Goal: Task Accomplishment & Management: Use online tool/utility

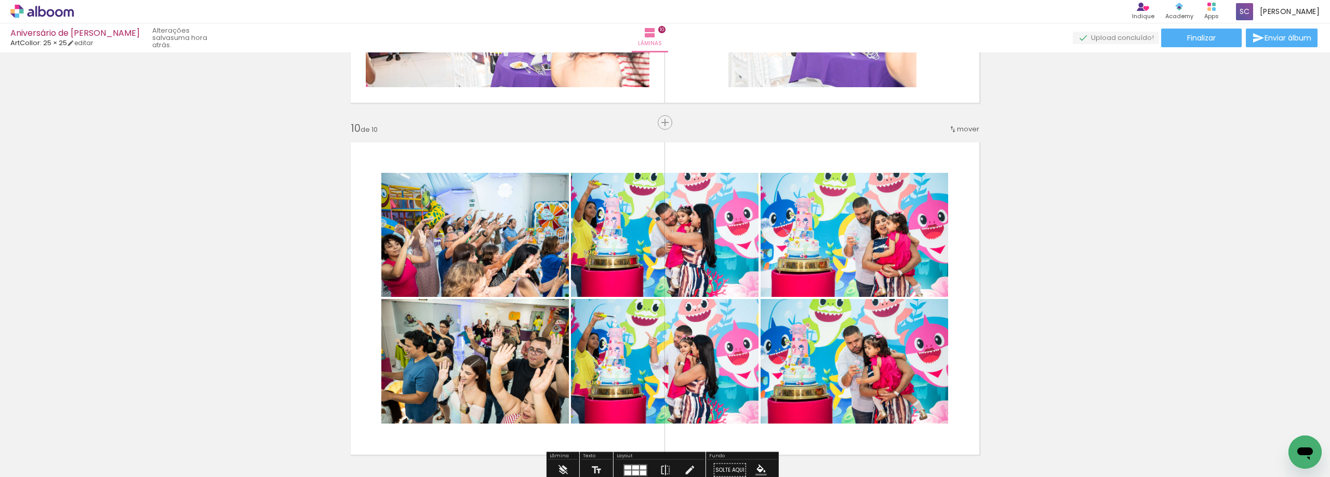
scroll to position [3273, 0]
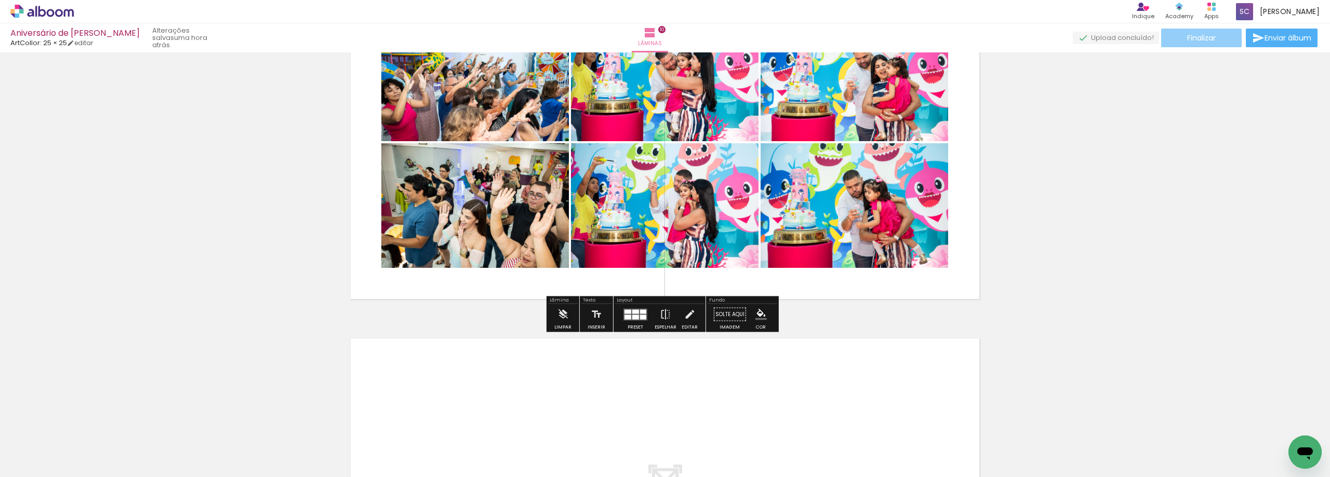
click at [1191, 37] on span "Finalizar" at bounding box center [1201, 37] width 29 height 7
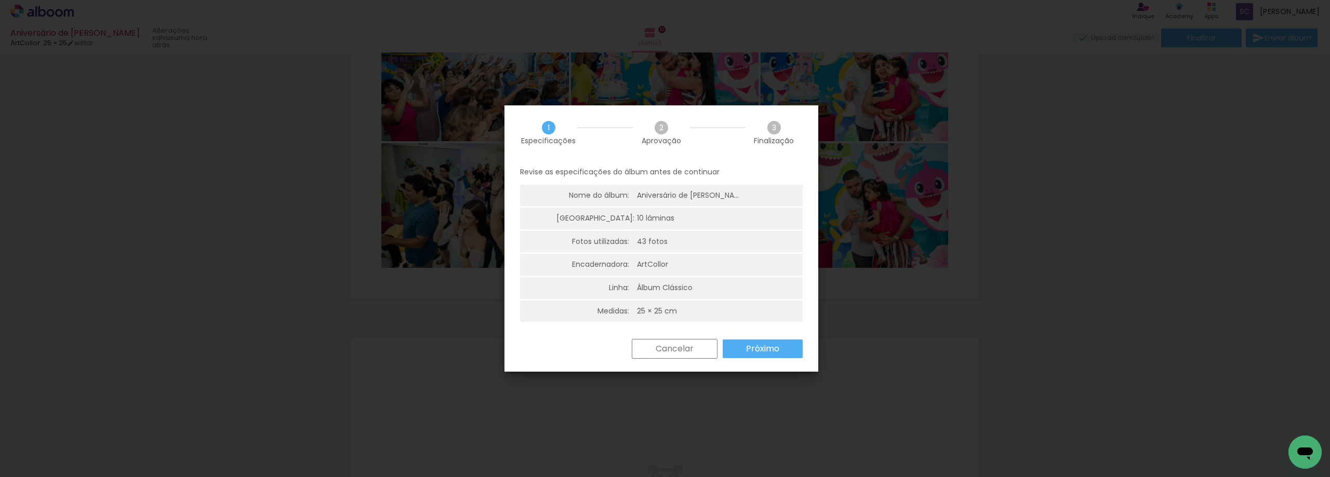
scroll to position [3, 0]
click at [0, 0] on slot "Próximo" at bounding box center [0, 0] width 0 height 0
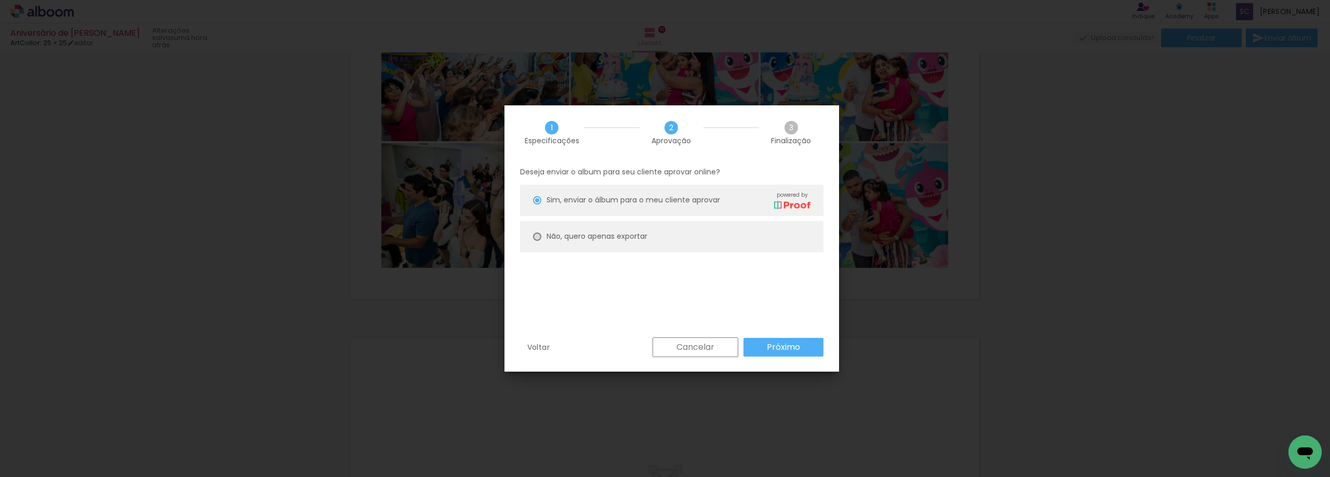
click at [534, 205] on div at bounding box center [537, 200] width 8 height 8
type paper-radio-button "on"
click at [0, 0] on slot "Próximo" at bounding box center [0, 0] width 0 height 0
type input "Alta, 300 DPI"
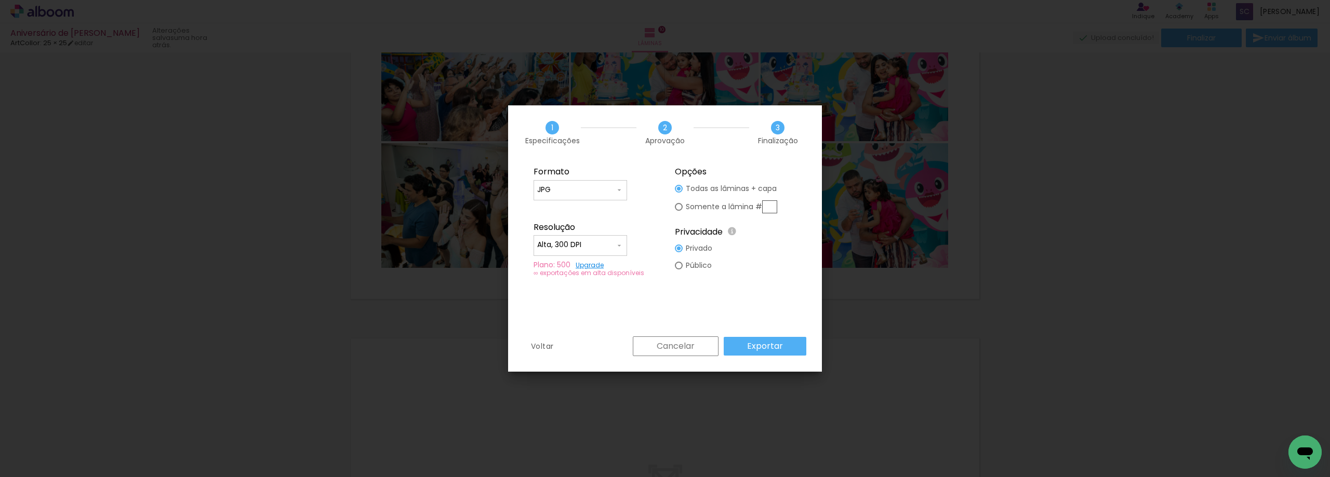
click at [0, 0] on slot "Exportar" at bounding box center [0, 0] width 0 height 0
